Goal: Task Accomplishment & Management: Use online tool/utility

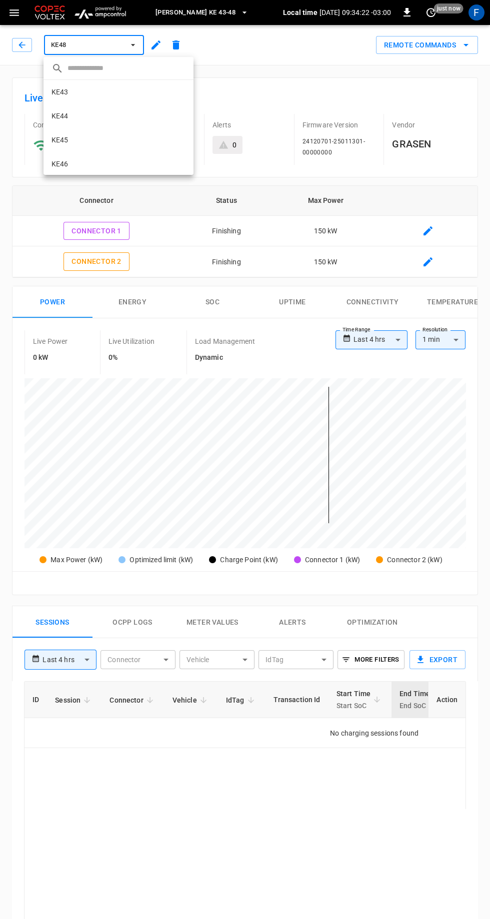
scroll to position [48, 0]
click at [270, 46] on div at bounding box center [245, 459] width 490 height 919
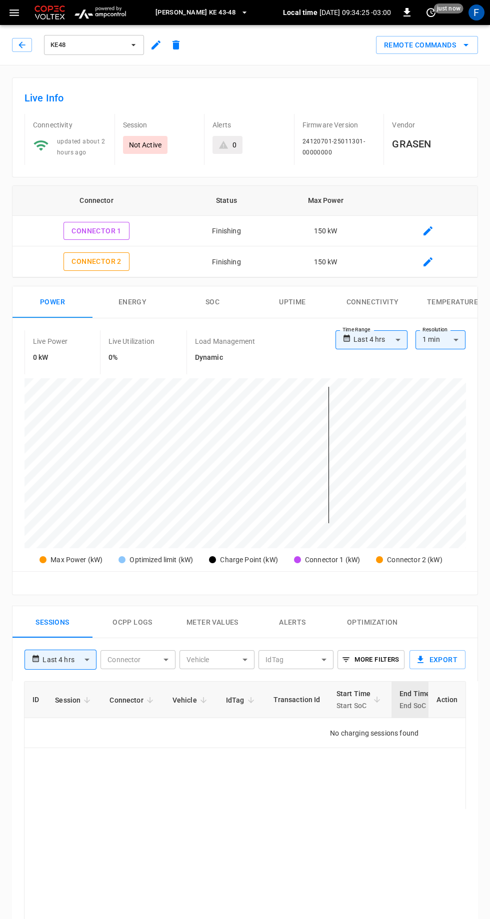
click at [217, 16] on span "[PERSON_NAME] KE 43-48" at bounding box center [195, 12] width 80 height 11
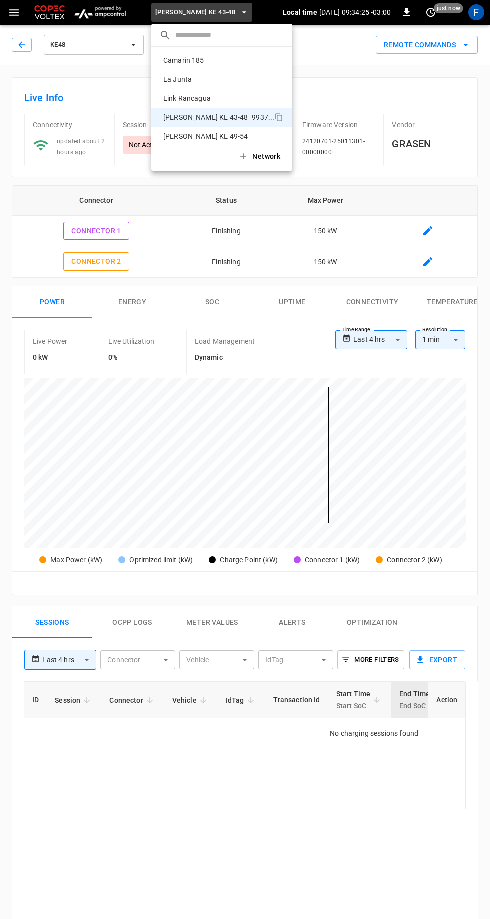
scroll to position [8, 0]
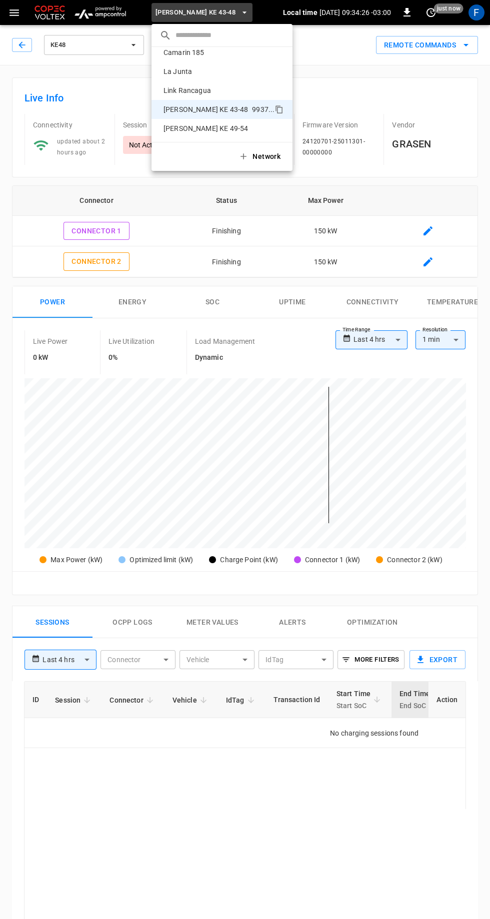
click at [202, 57] on div "Camarin 185 bbbb ..." at bounding box center [221, 52] width 125 height 11
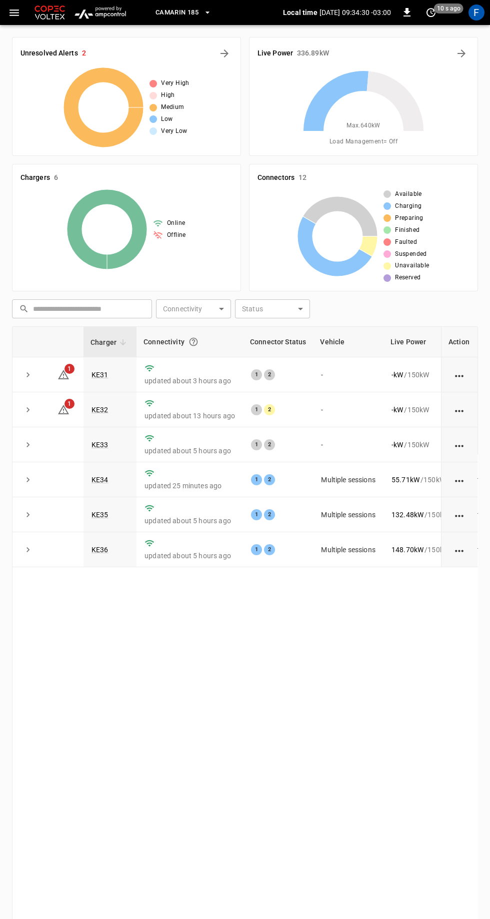
click at [104, 408] on link "KE32" at bounding box center [99, 410] width 17 height 8
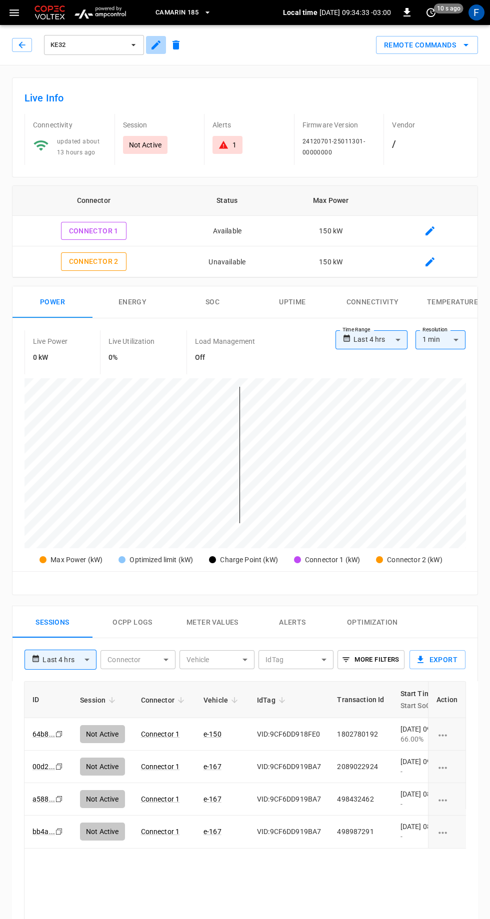
click at [155, 44] on icon "button" at bounding box center [155, 44] width 9 height 9
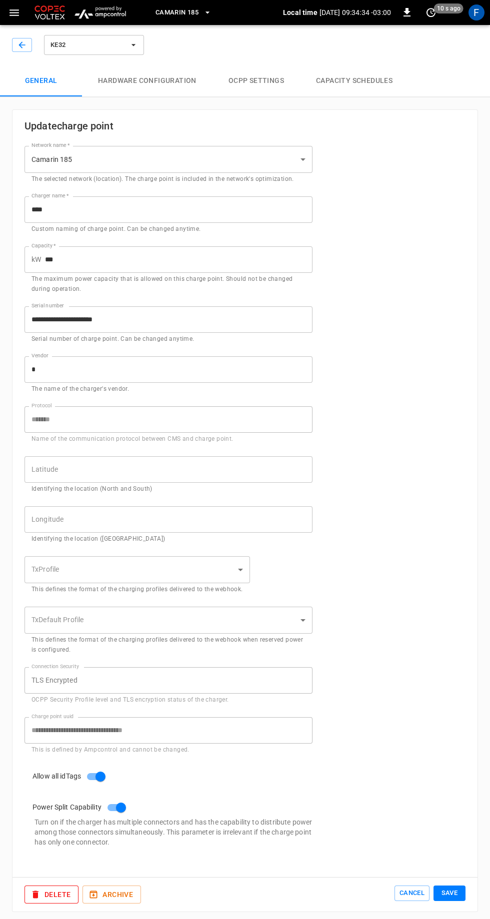
type input "**********"
click at [162, 70] on button "Hardware configuration" at bounding box center [147, 81] width 130 height 32
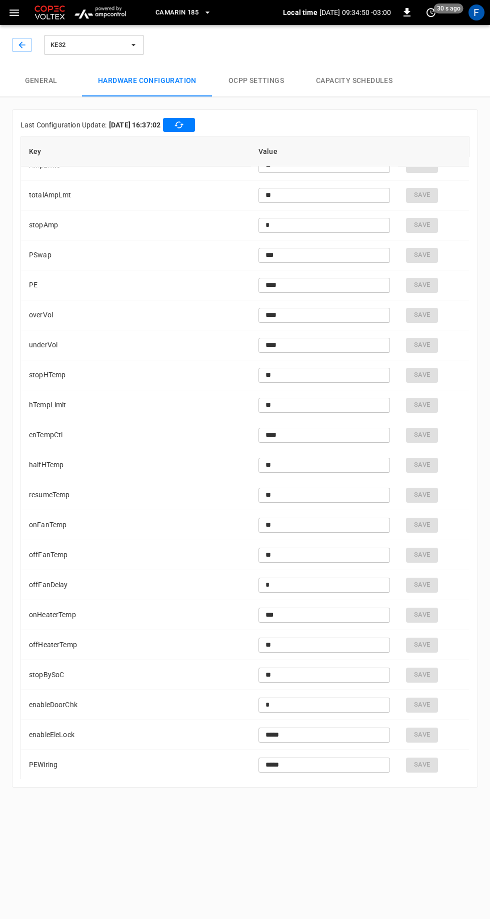
scroll to position [2274, 0]
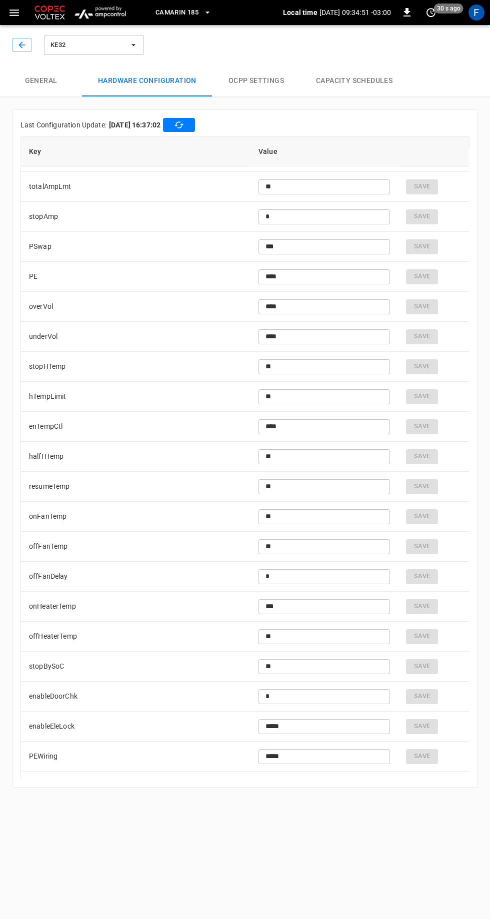
click at [329, 661] on input "**" at bounding box center [323, 666] width 131 height 18
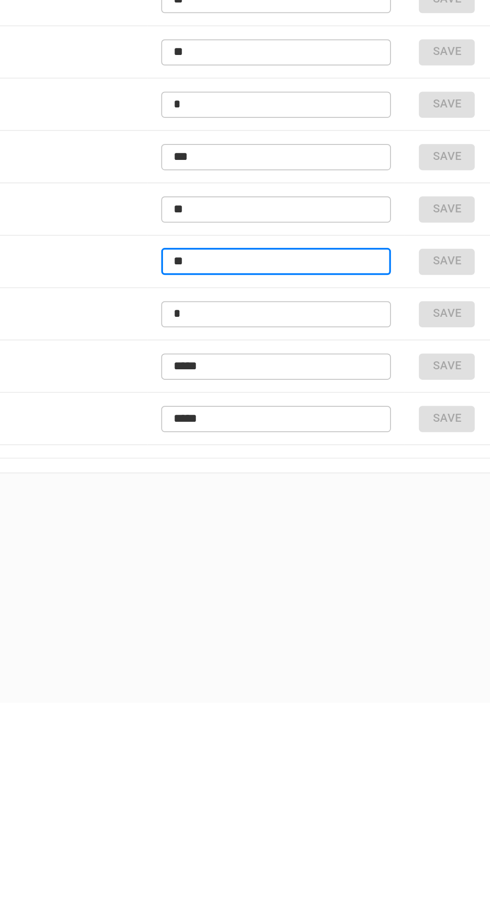
type input "*"
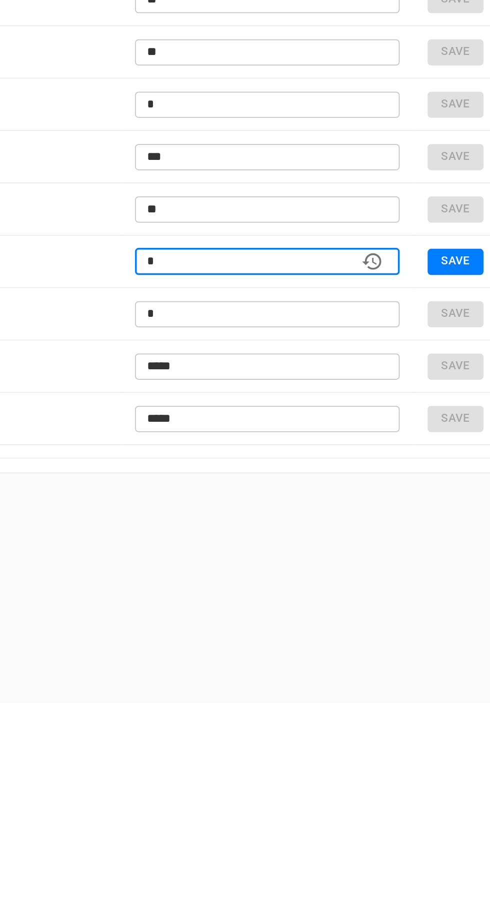
type input "**"
click at [429, 668] on button "Save" at bounding box center [427, 666] width 32 height 15
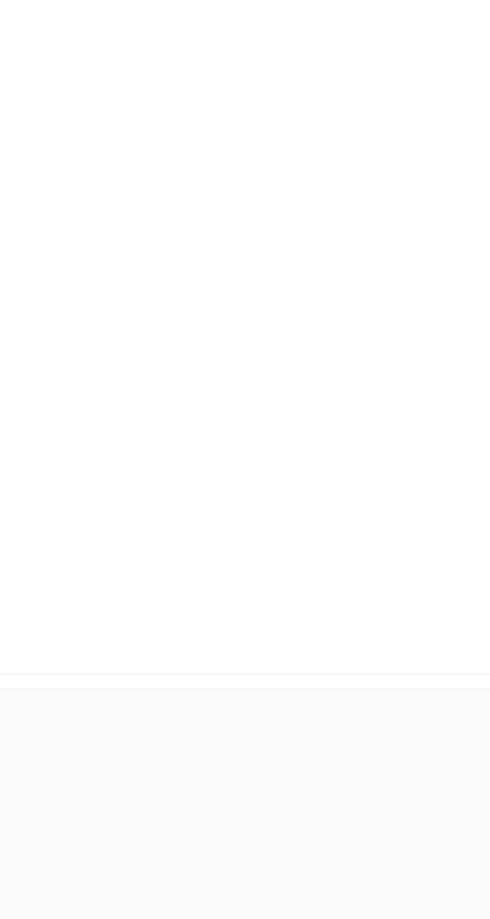
scroll to position [0, 0]
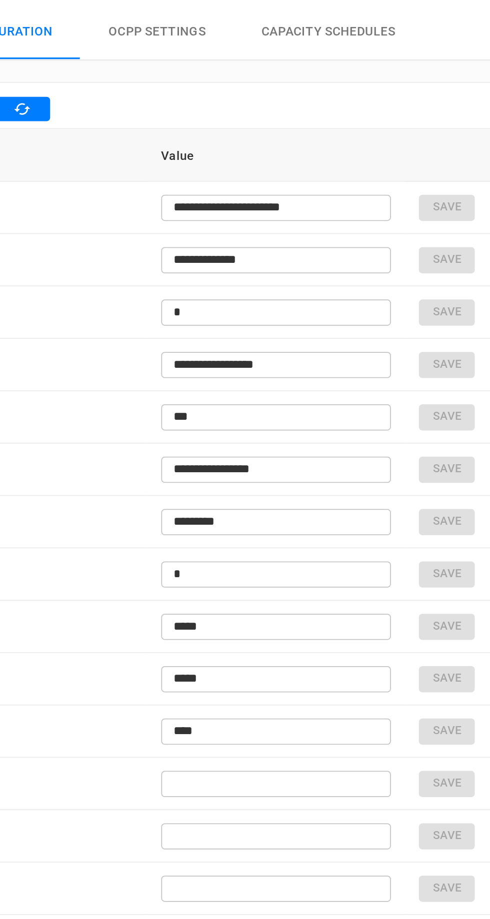
type input "**"
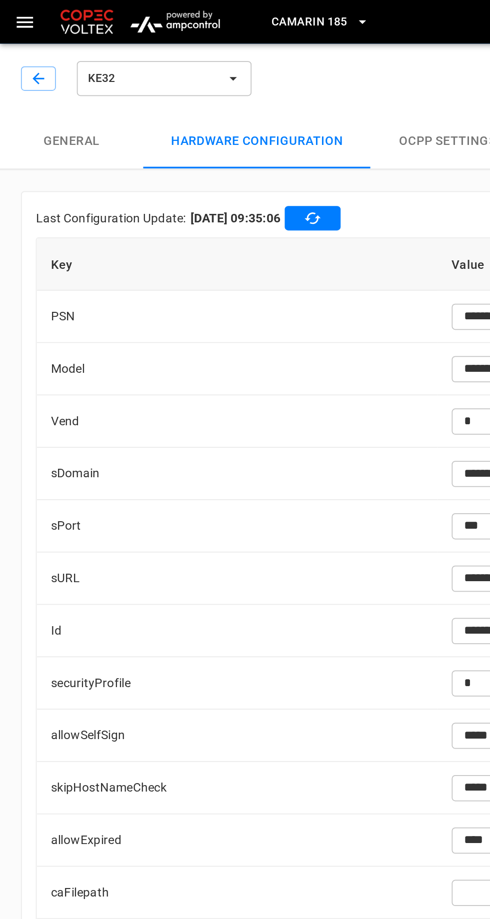
click at [22, 44] on icon "button" at bounding box center [21, 44] width 6 height 6
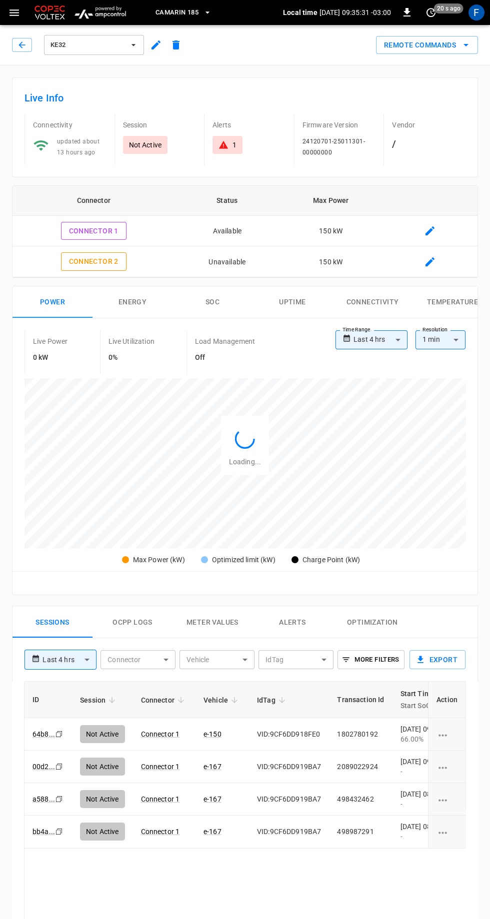
type input "**********"
click at [442, 48] on button "Remote Commands" at bounding box center [427, 45] width 102 height 18
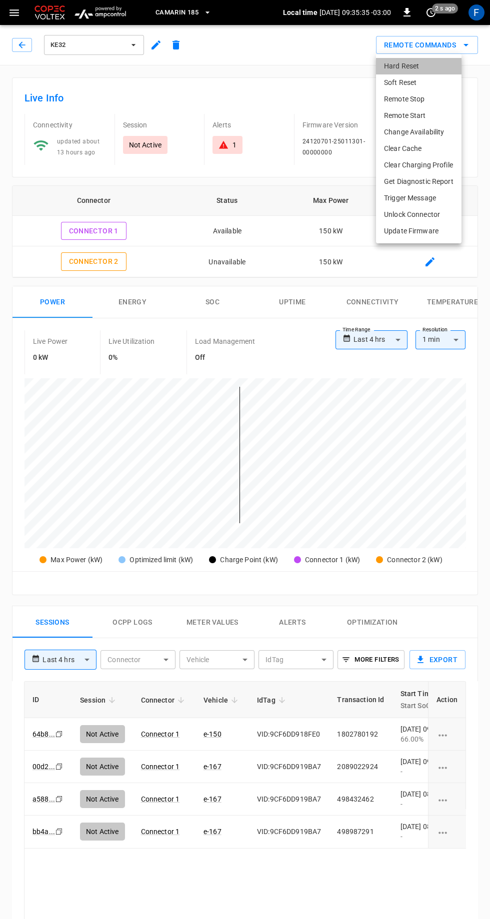
click at [429, 67] on li "Hard Reset" at bounding box center [418, 66] width 85 height 16
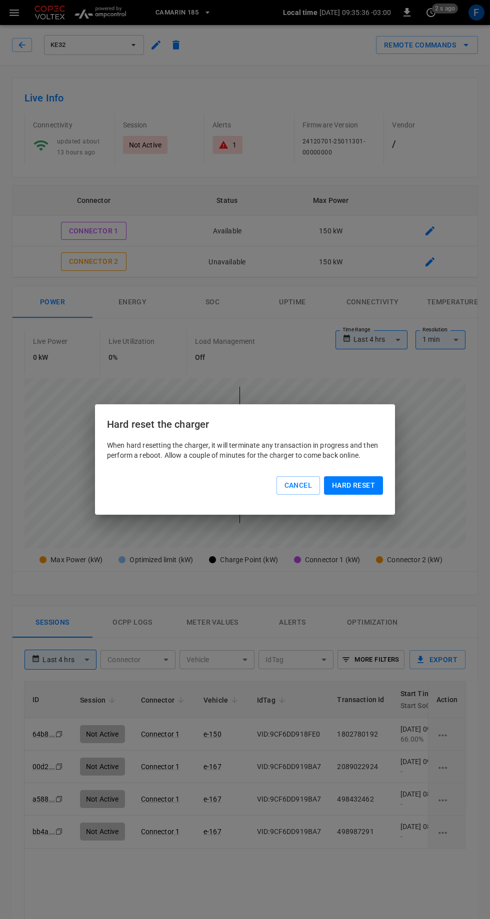
click at [363, 483] on button "Hard reset" at bounding box center [353, 485] width 59 height 18
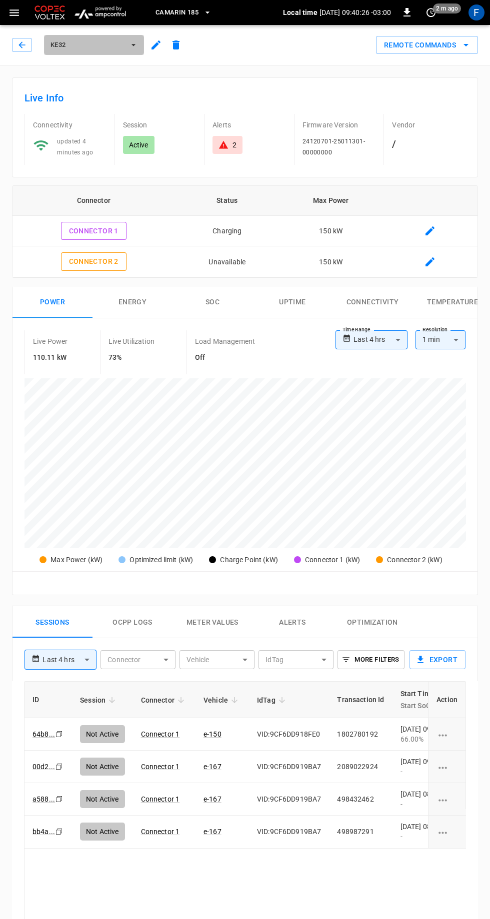
click at [116, 40] on span "KE32" at bounding box center [87, 44] width 74 height 11
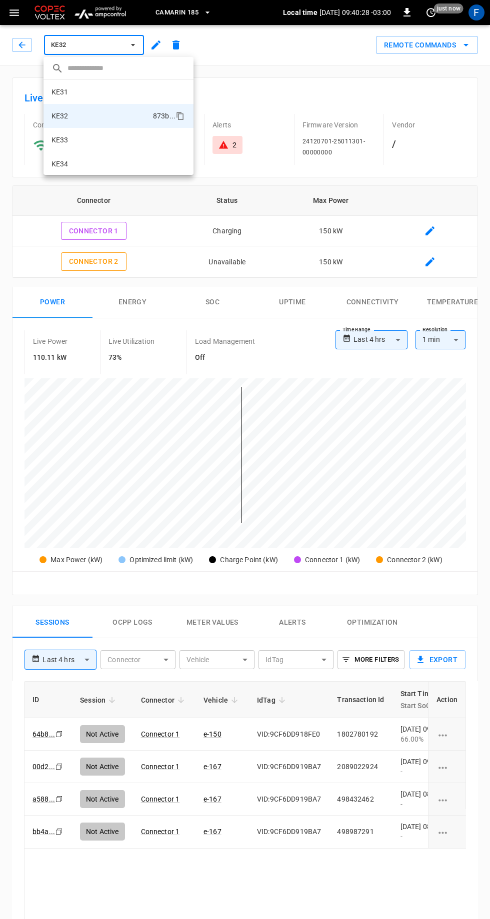
scroll to position [17, 0]
click at [89, 157] on li "KE34 cf01 ..." at bounding box center [118, 147] width 150 height 24
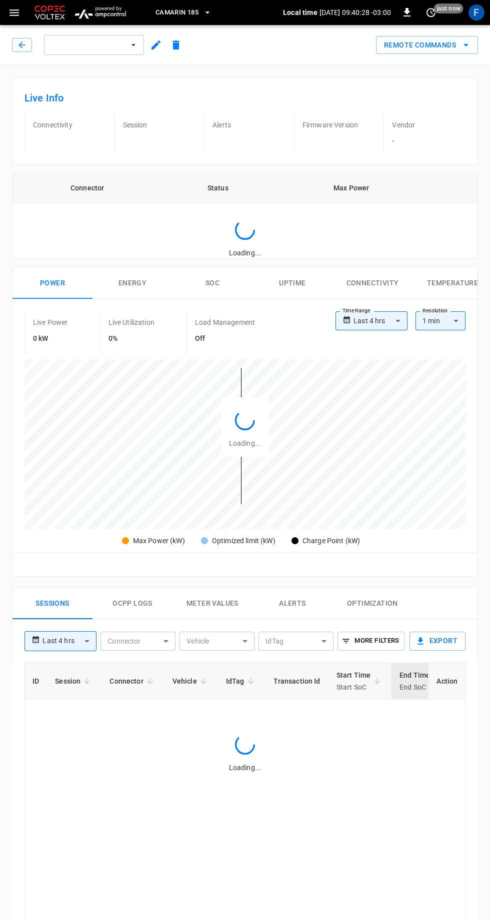
click at [81, 114] on li "KE34 cf01 ..." at bounding box center [99, 107] width 112 height 13
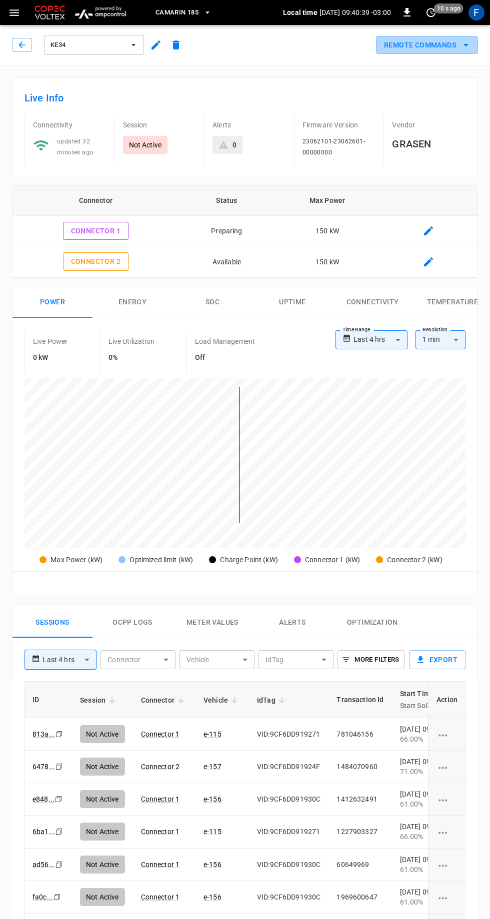
click at [466, 45] on icon "remote commands options" at bounding box center [465, 45] width 5 height 2
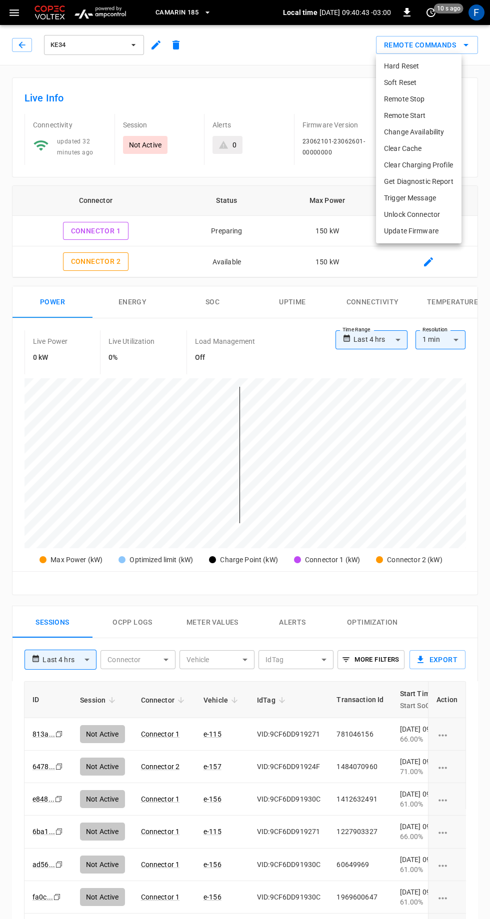
click at [389, 65] on li "Hard Reset" at bounding box center [418, 66] width 85 height 16
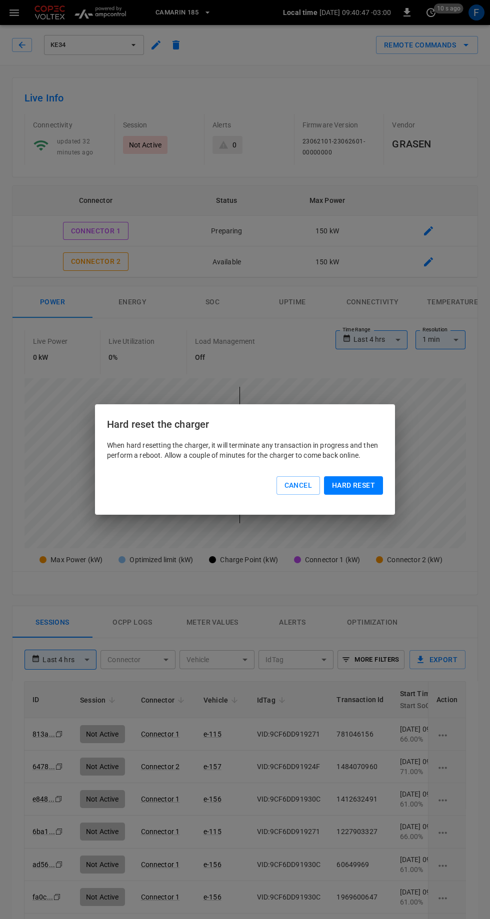
click at [355, 488] on button "Hard reset" at bounding box center [353, 485] width 59 height 18
